Goal: Task Accomplishment & Management: Complete application form

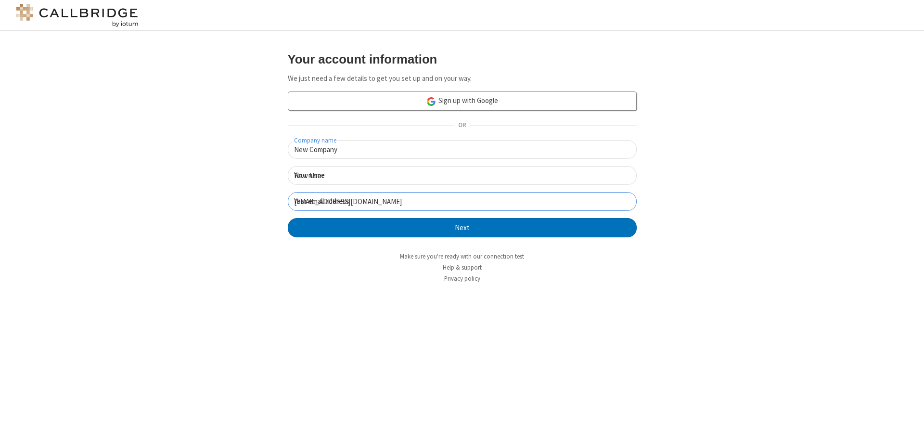
click button "Next" at bounding box center [462, 227] width 349 height 19
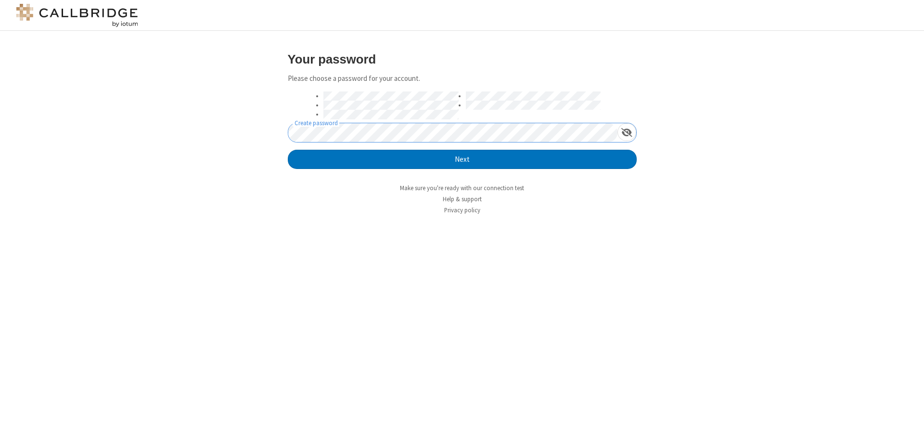
click button "Next" at bounding box center [462, 159] width 349 height 19
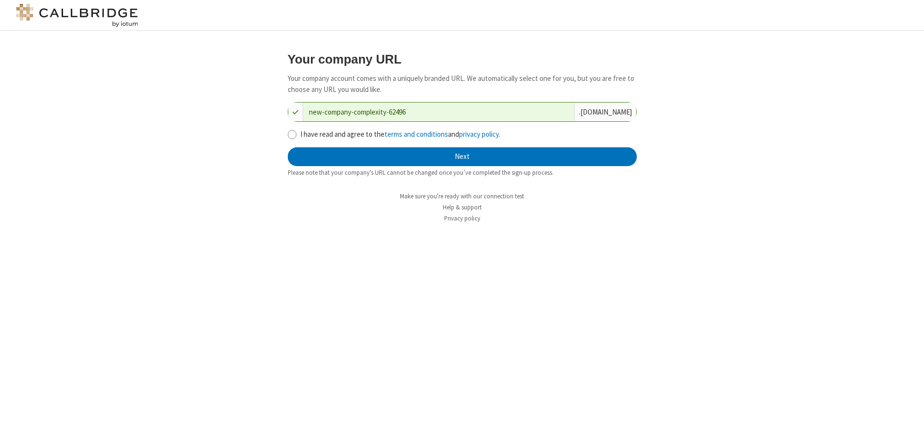
click at [292, 134] on input "I have read and agree to the terms and conditions and privacy policy ." at bounding box center [292, 134] width 9 height 10
checkbox input "true"
click at [462, 156] on button "Next" at bounding box center [462, 156] width 349 height 19
